Goal: Consume media (video, audio)

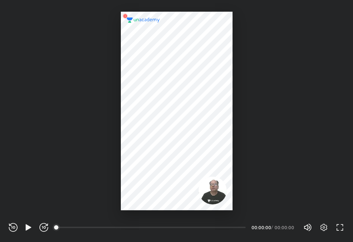
scroll to position [242, 353]
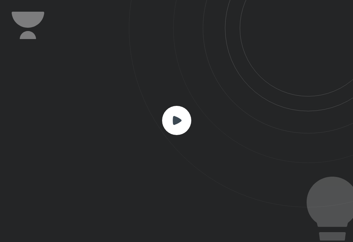
click at [205, 177] on icon at bounding box center [241, 103] width 224 height 207
click at [186, 108] on icon at bounding box center [176, 120] width 29 height 29
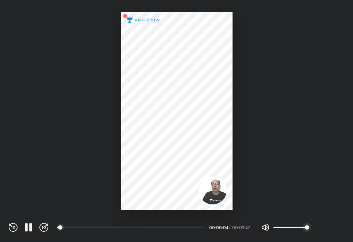
click at [286, 226] on span "100%" at bounding box center [289, 227] width 33 height 11
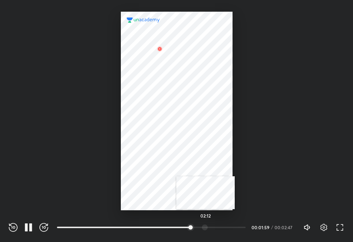
click at [205, 224] on div at bounding box center [205, 227] width 6 height 6
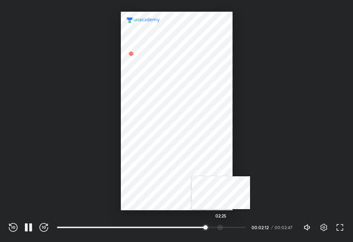
click at [221, 230] on div at bounding box center [220, 227] width 6 height 6
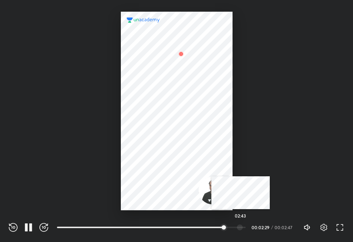
click at [240, 225] on div at bounding box center [240, 227] width 6 height 6
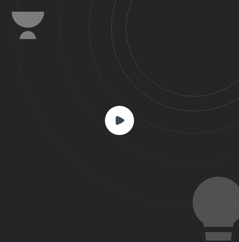
scroll to position [242, 239]
click at [117, 115] on rect at bounding box center [119, 120] width 29 height 29
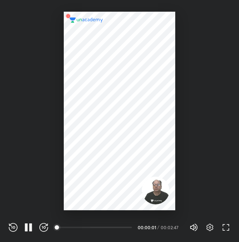
click at [102, 231] on div "01:14" at bounding box center [94, 227] width 75 height 7
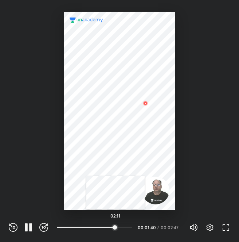
click at [116, 226] on div at bounding box center [115, 227] width 6 height 6
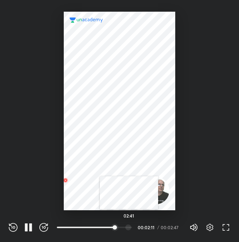
click at [129, 226] on div at bounding box center [129, 227] width 6 height 6
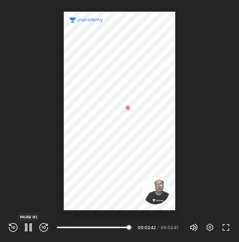
click at [30, 227] on icon "button" at bounding box center [30, 227] width 3 height 8
